Goal: Obtain resource: Download file/media

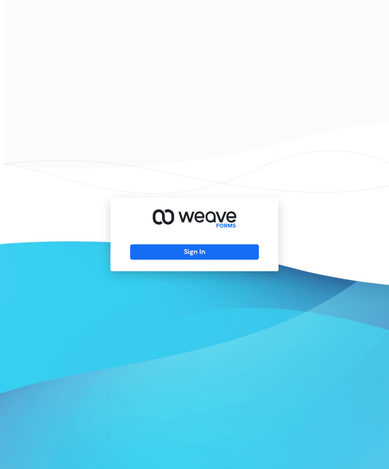
click at [233, 260] on button "Sign In" at bounding box center [194, 251] width 128 height 15
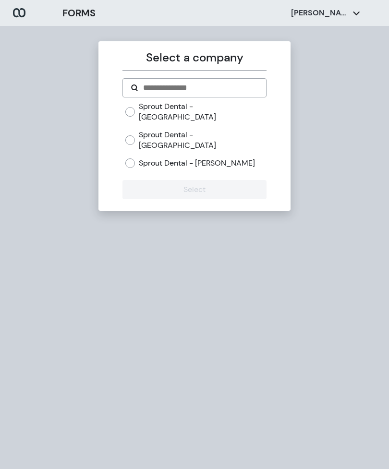
click at [178, 158] on label "Sprout Dental - [PERSON_NAME]" at bounding box center [197, 163] width 116 height 11
click at [183, 180] on button "Select" at bounding box center [193, 189] width 143 height 19
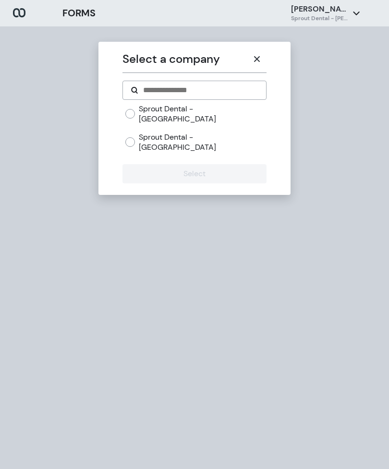
click at [257, 55] on icon "button" at bounding box center [257, 59] width 8 height 8
